Goal: Task Accomplishment & Management: Manage account settings

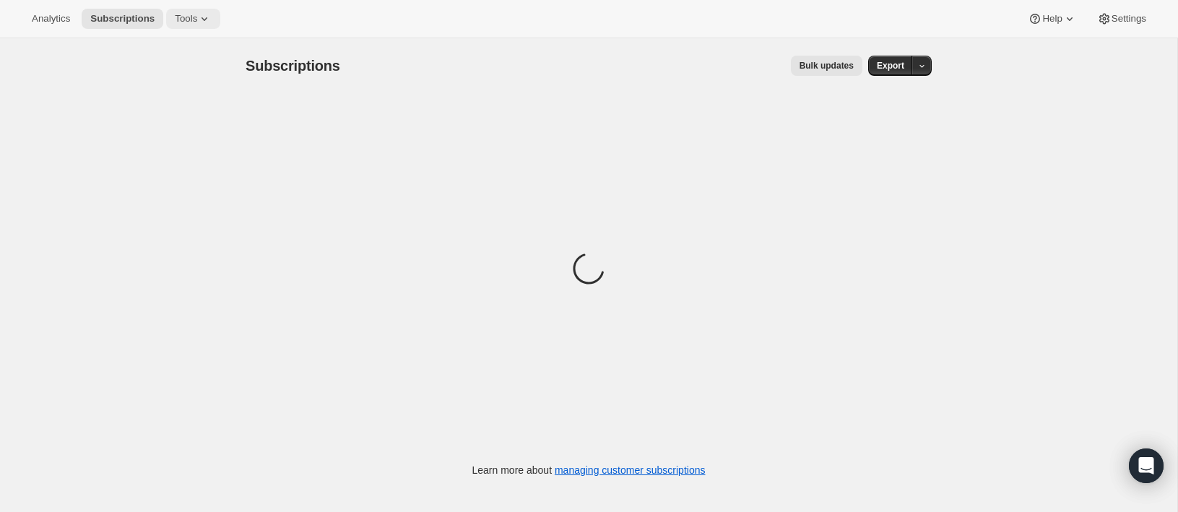
click at [195, 25] on button "Tools" at bounding box center [193, 19] width 54 height 20
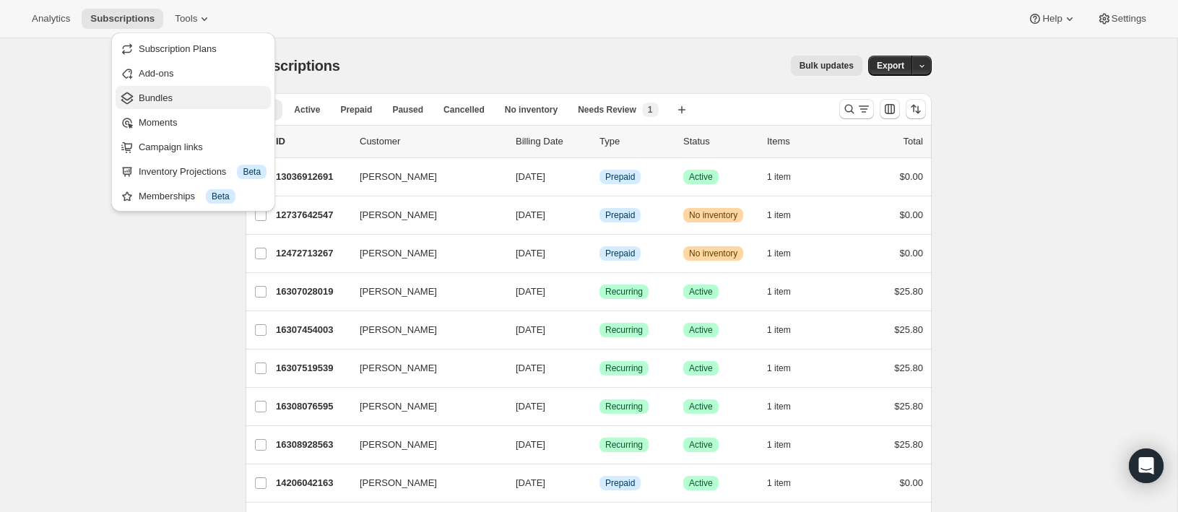
click at [157, 96] on span "Bundles" at bounding box center [156, 97] width 34 height 11
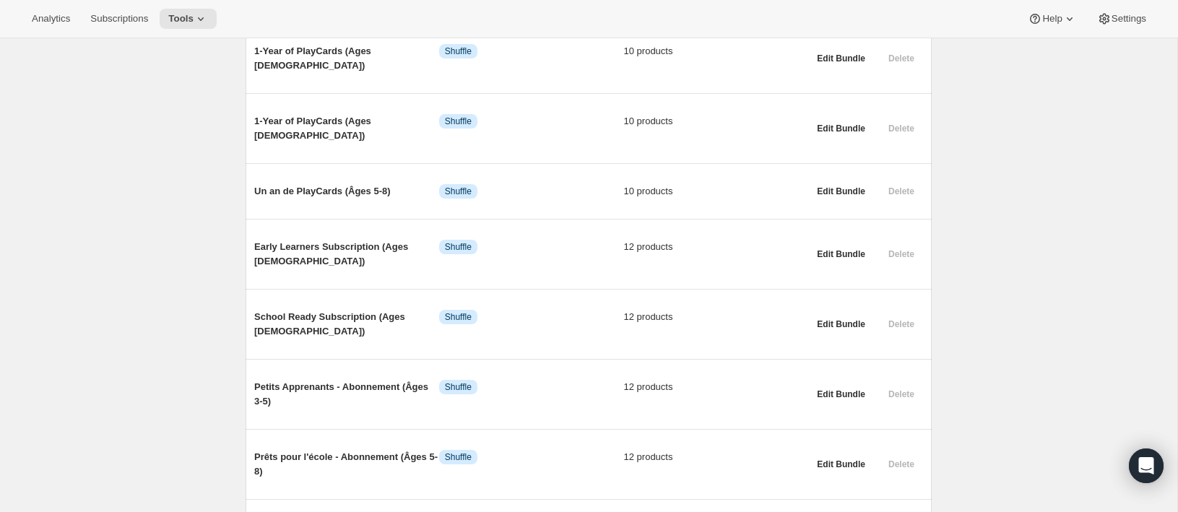
scroll to position [886, 0]
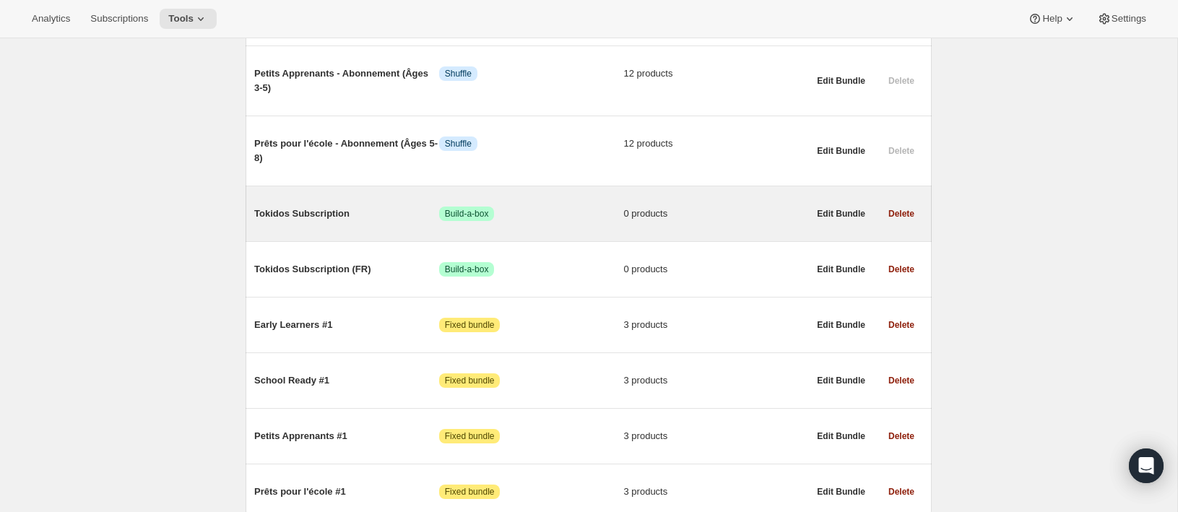
click at [298, 207] on span "Tokidos Subscription" at bounding box center [346, 214] width 185 height 14
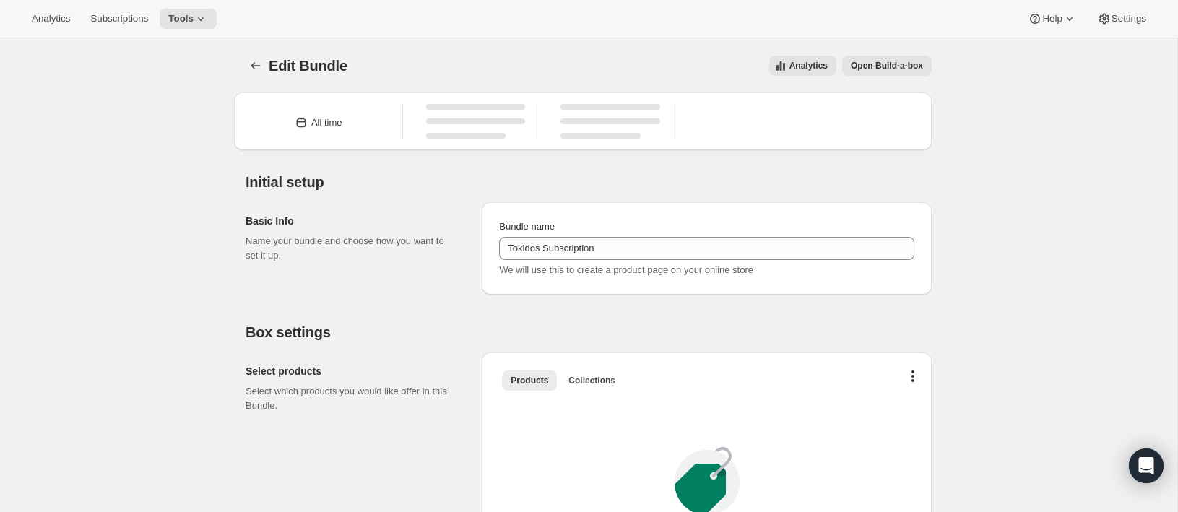
type input "Tokidos Subscription"
radio input "true"
checkbox input "true"
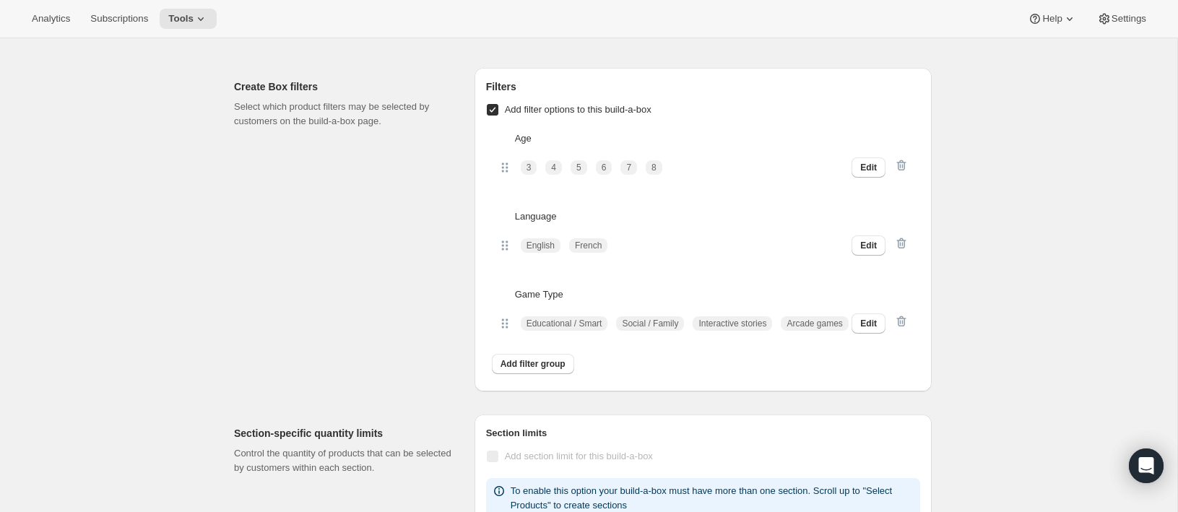
scroll to position [1172, 0]
click at [873, 326] on span "Edit" at bounding box center [868, 322] width 17 height 12
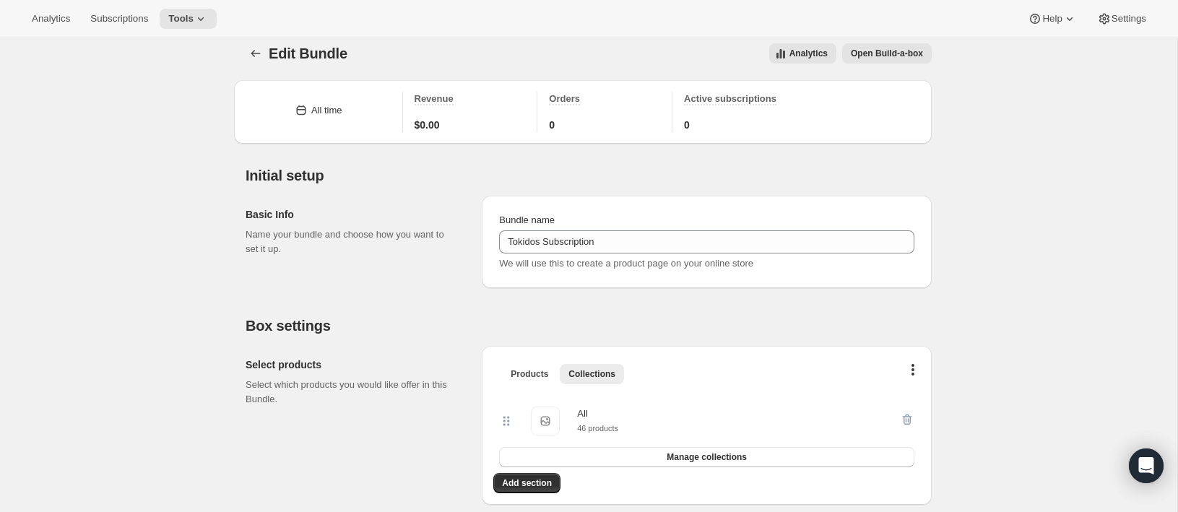
scroll to position [0, 0]
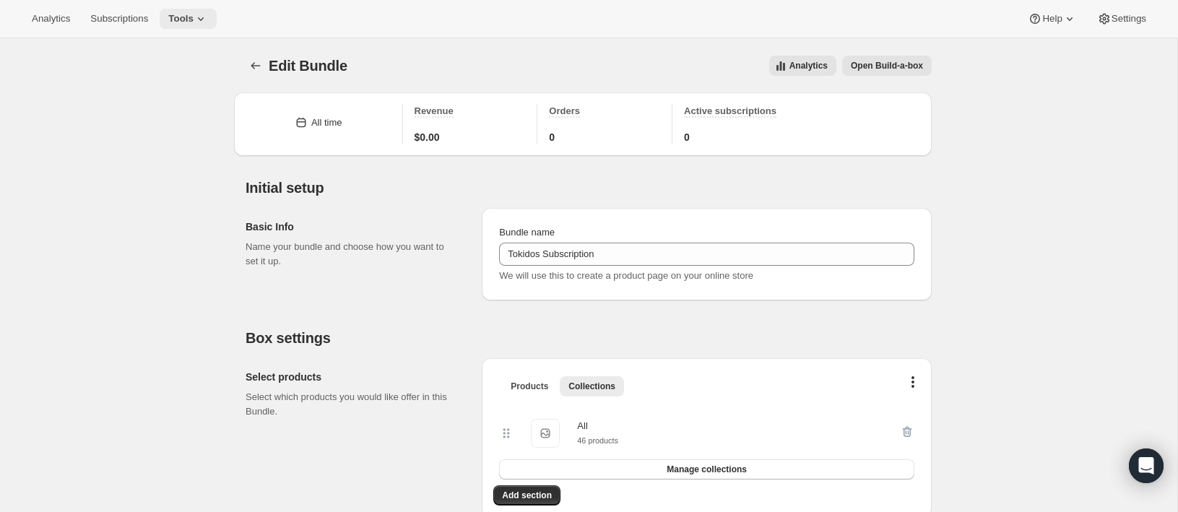
click at [189, 14] on span "Tools" at bounding box center [180, 19] width 25 height 12
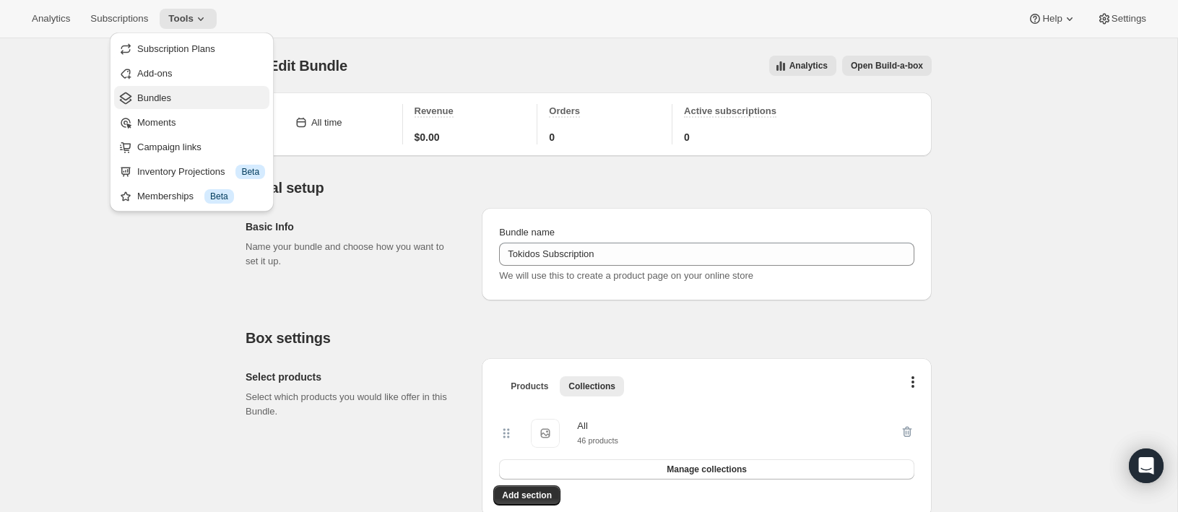
click at [157, 98] on span "Bundles" at bounding box center [154, 97] width 34 height 11
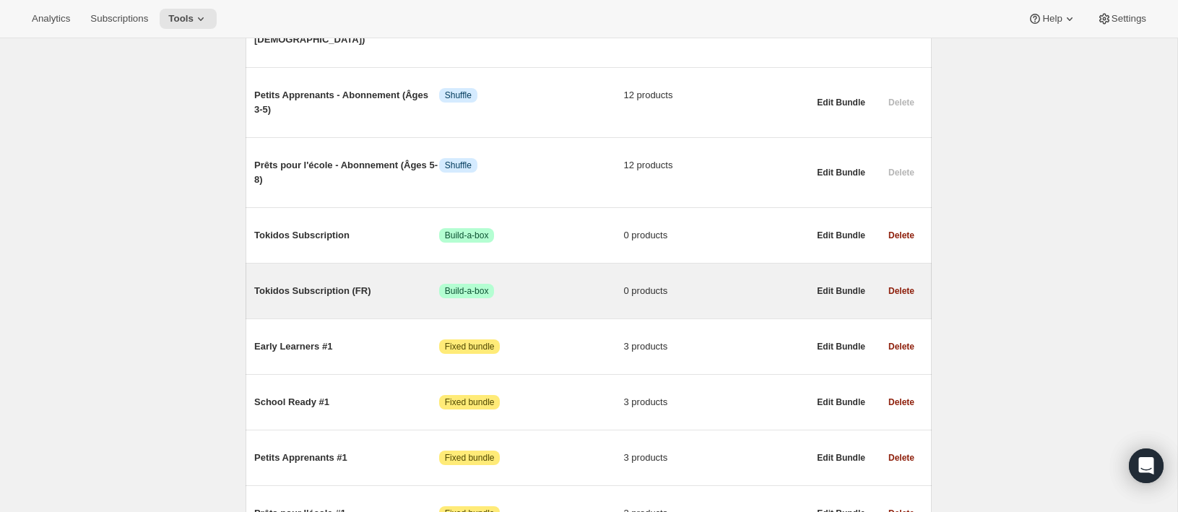
scroll to position [850, 0]
